Goal: Contribute content: Contribute content

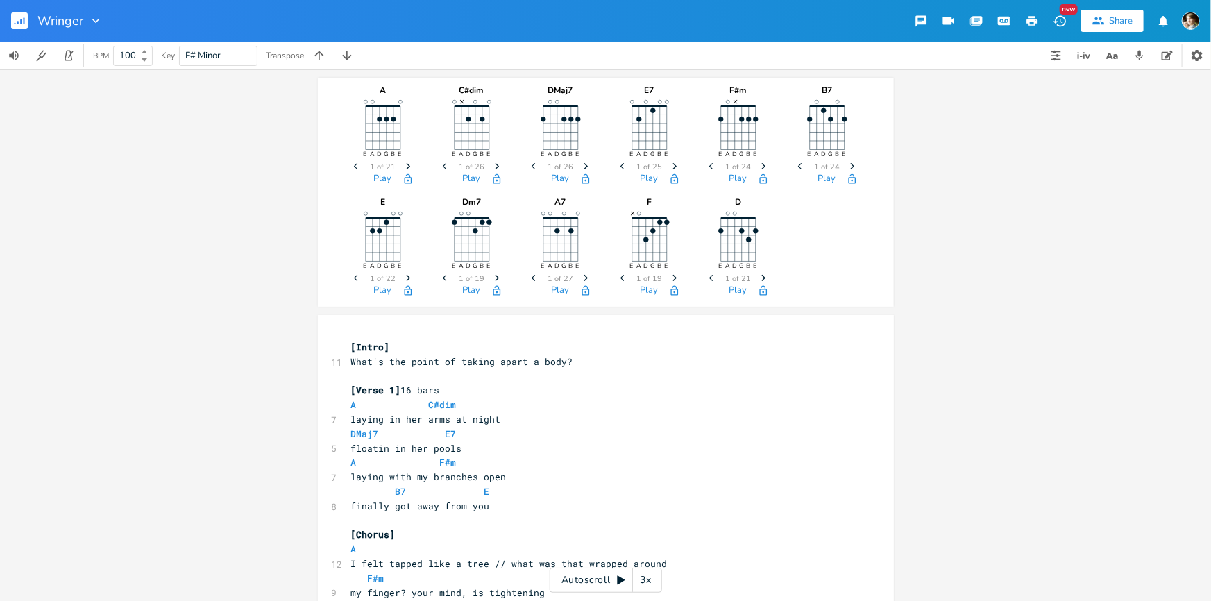
scroll to position [0, 49]
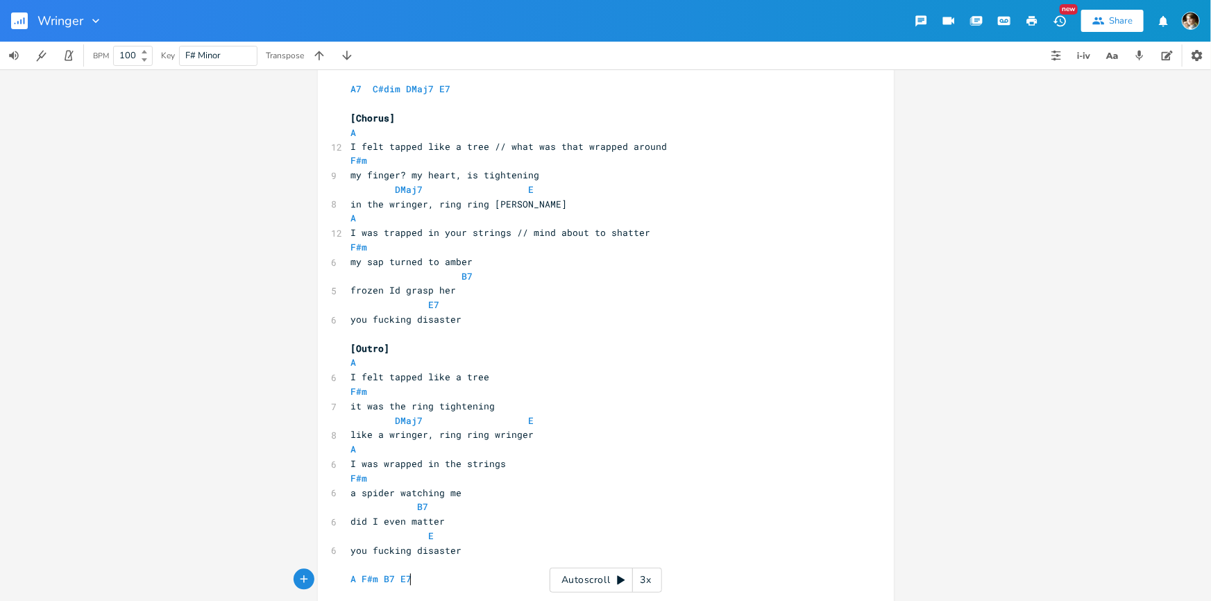
click at [28, 25] on button "button" at bounding box center [25, 20] width 28 height 33
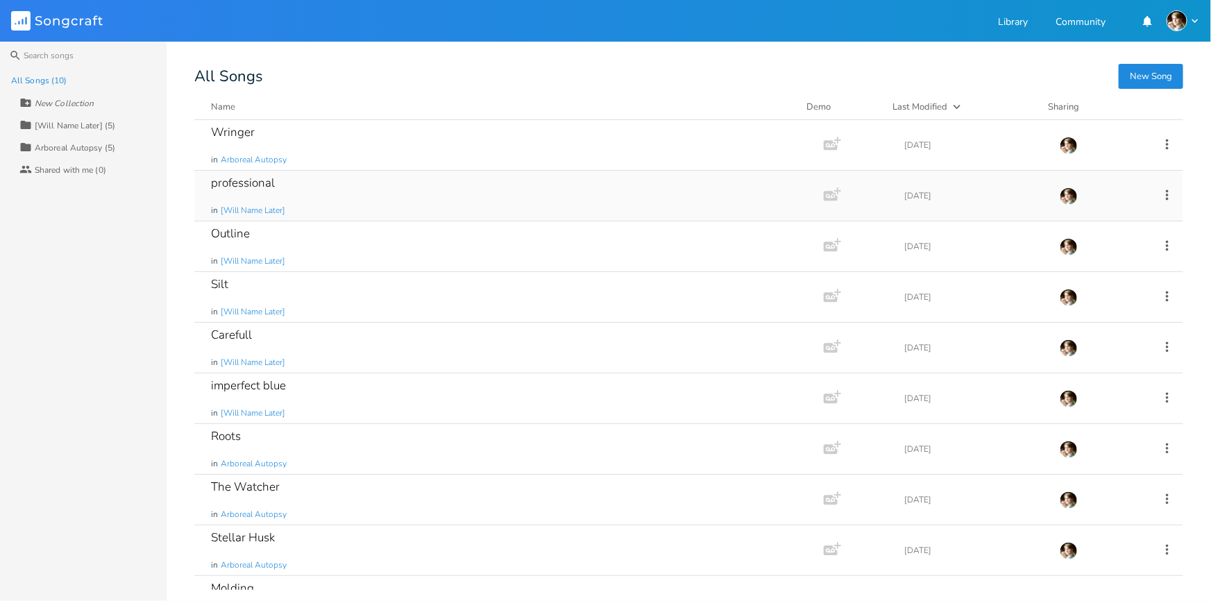
click at [326, 185] on div "professional in [Will Name Later]" at bounding box center [506, 196] width 591 height 50
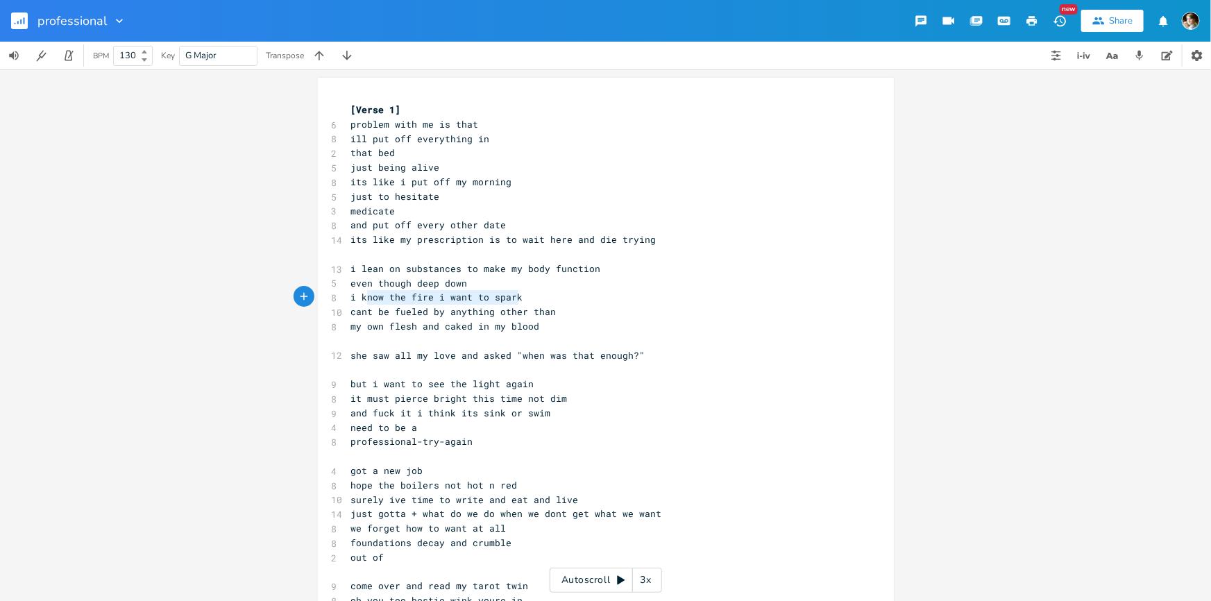
type textarea "i know the fire i want to spark"
drag, startPoint x: 525, startPoint y: 301, endPoint x: 339, endPoint y: 299, distance: 185.4
click at [339, 299] on div "i know the fire i want to spark x [Verse 1] 6 problem with me is that 8 ill put…" at bounding box center [606, 410] width 576 height 665
click at [490, 309] on span "cant be fueled by anything other than" at bounding box center [453, 311] width 205 height 12
click at [507, 306] on span "cant be fueled by anything other than" at bounding box center [453, 311] width 205 height 12
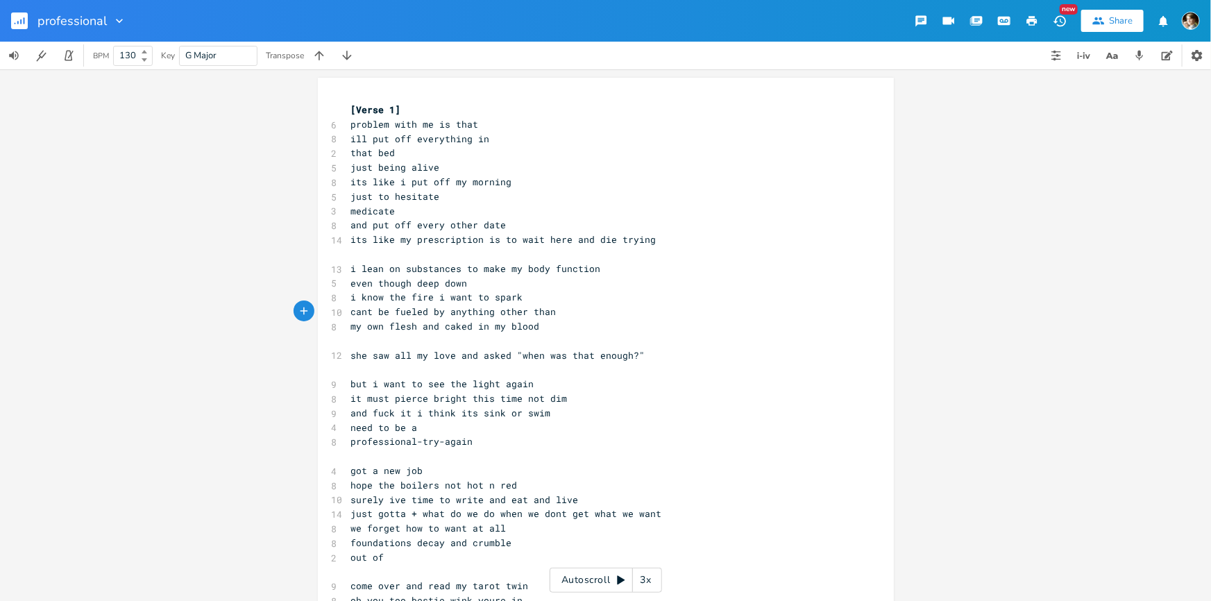
click at [518, 310] on span "cant be fueled by anything other than" at bounding box center [453, 311] width 205 height 12
